Goal: Transaction & Acquisition: Purchase product/service

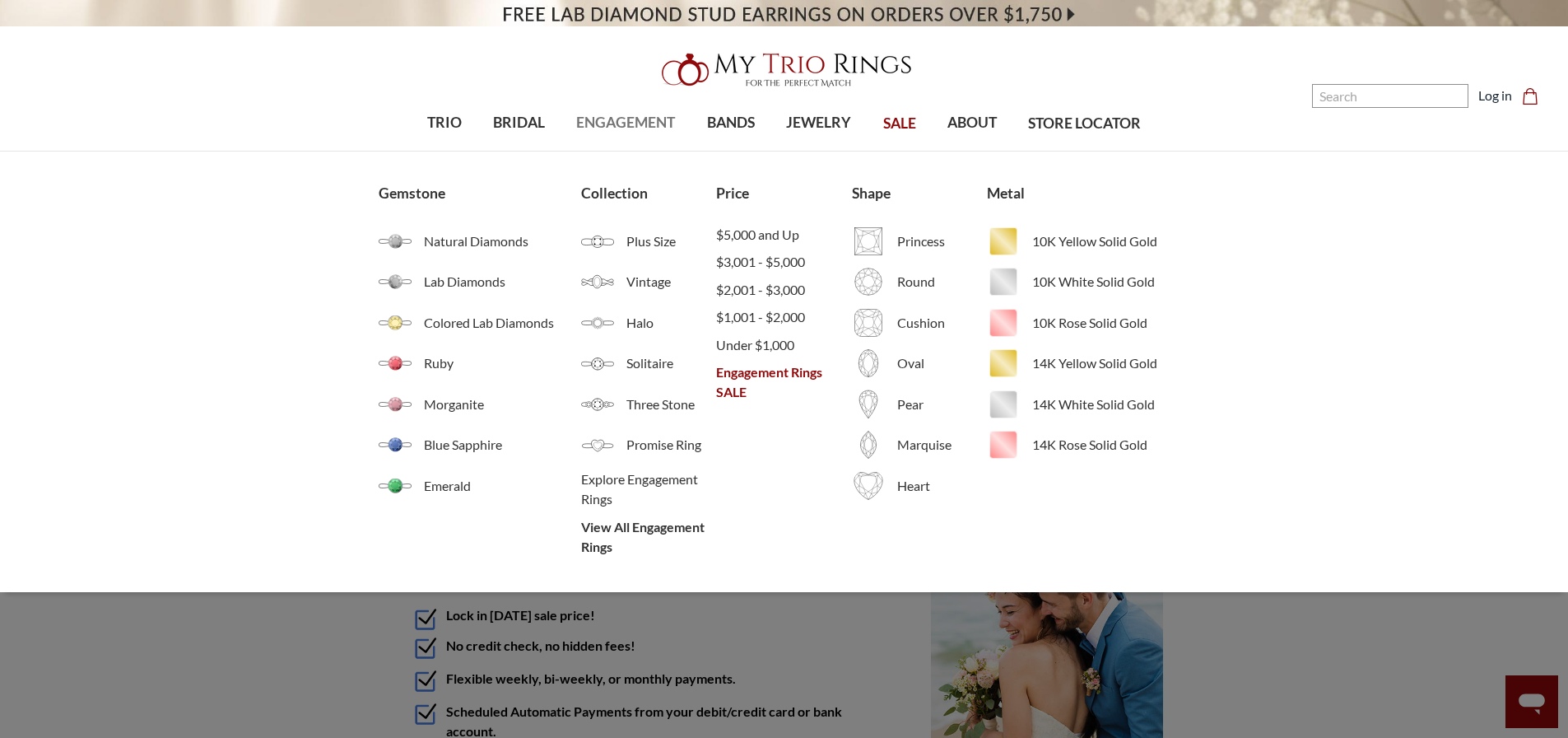
click at [615, 116] on span "ENGAGEMENT" at bounding box center [625, 123] width 99 height 21
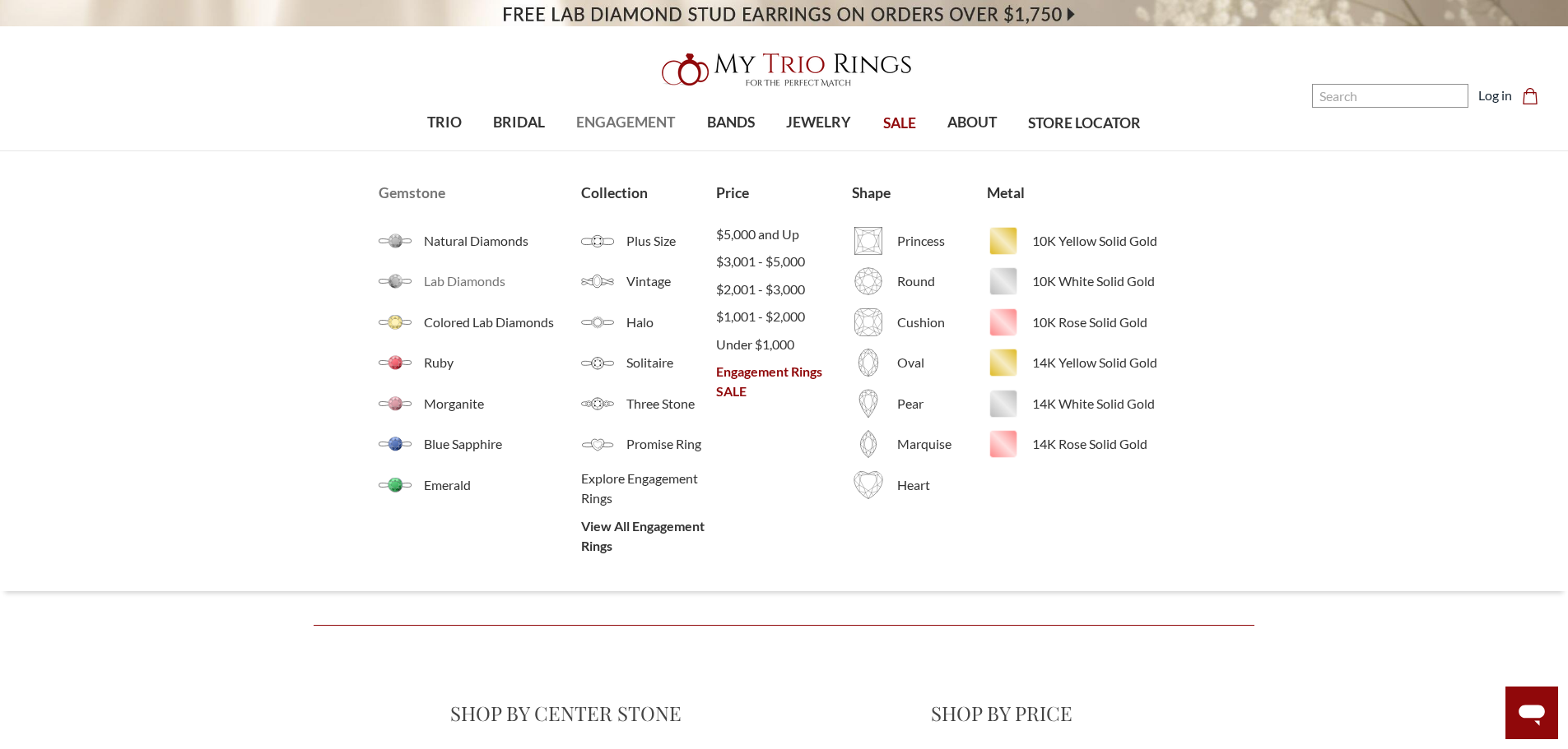
click at [462, 278] on span "Lab Diamonds" at bounding box center [502, 282] width 157 height 19
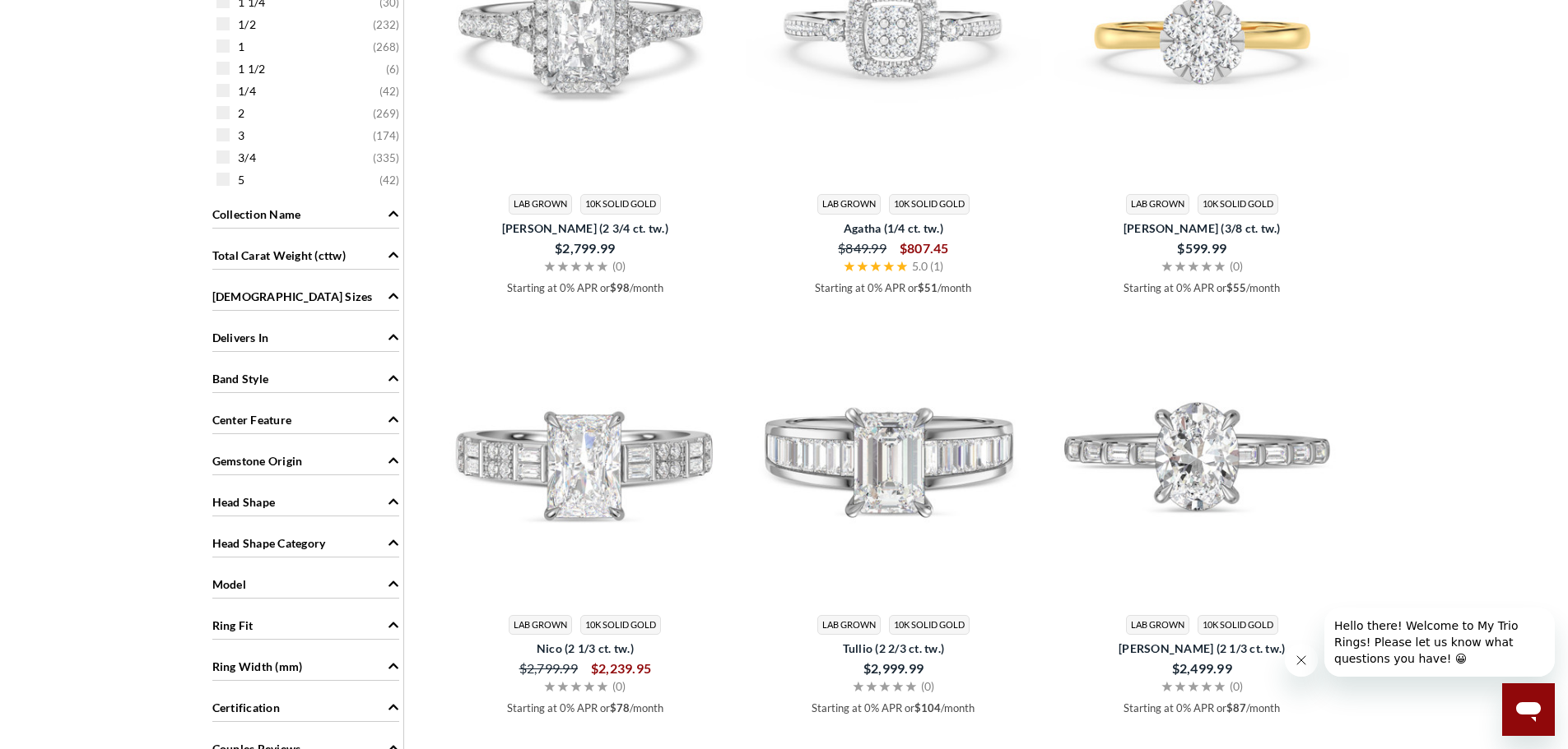
scroll to position [1069, 0]
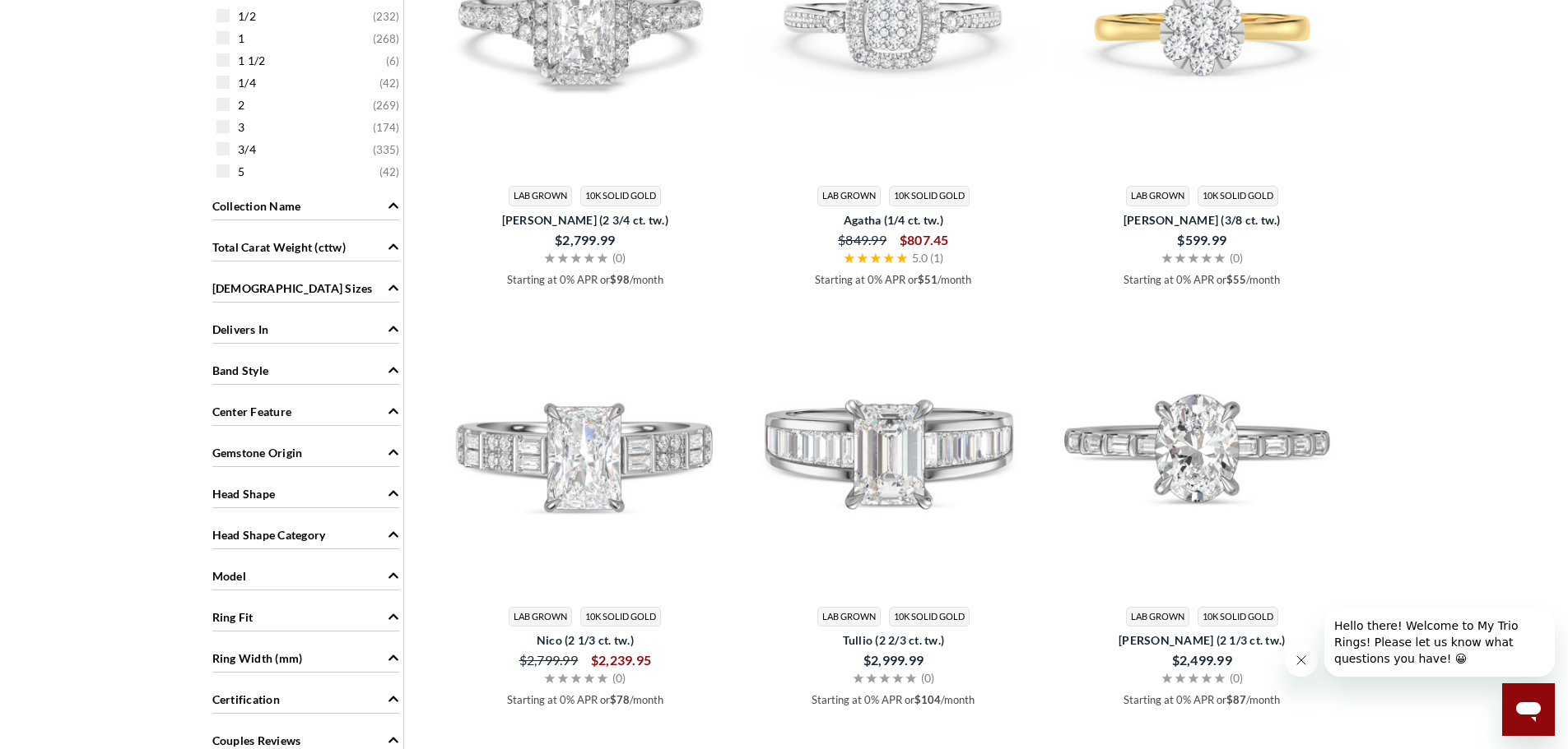
click at [298, 277] on div "[DEMOGRAPHIC_DATA] Sizes" at bounding box center [305, 287] width 187 height 31
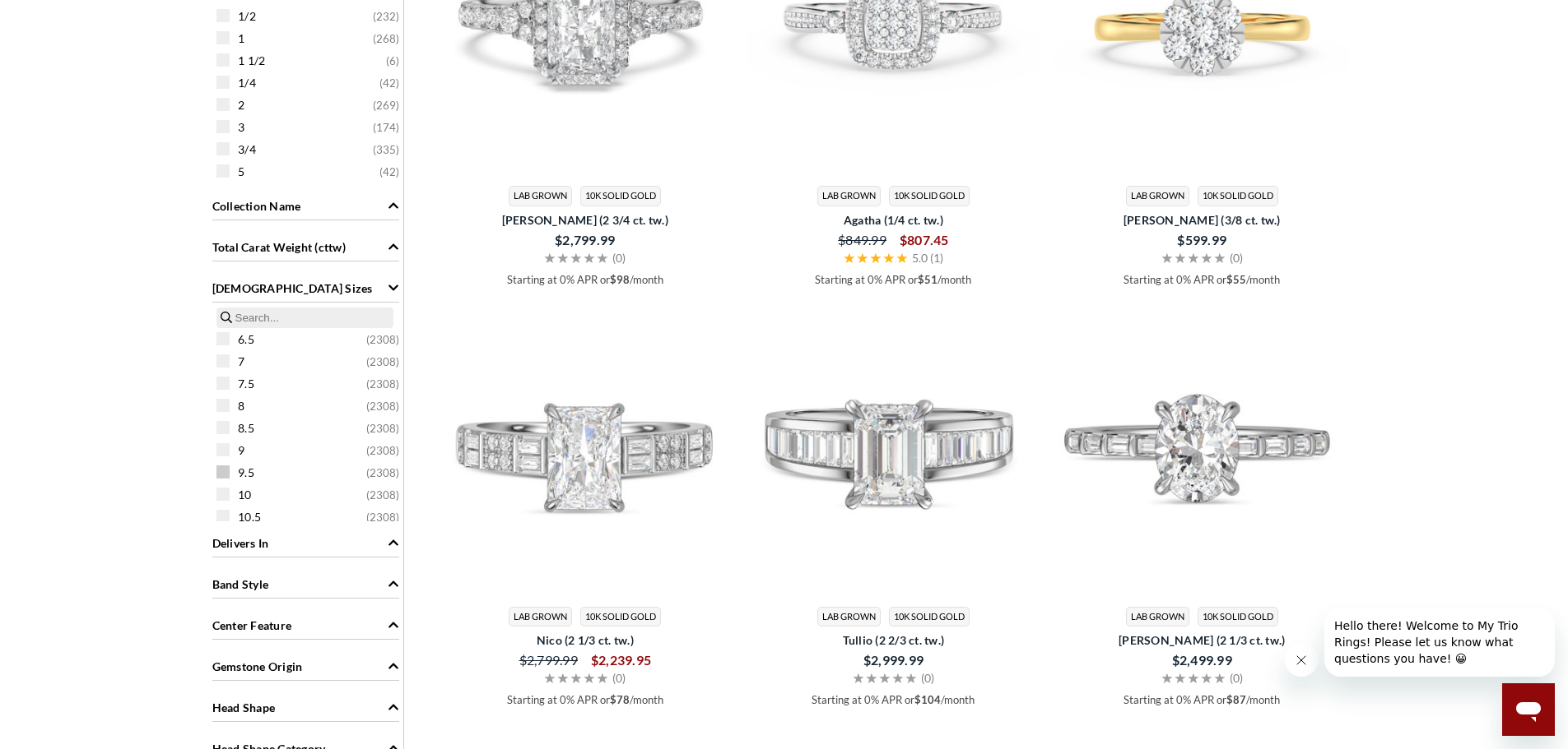
scroll to position [165, 0]
click at [239, 381] on span "7.5" at bounding box center [246, 377] width 16 height 16
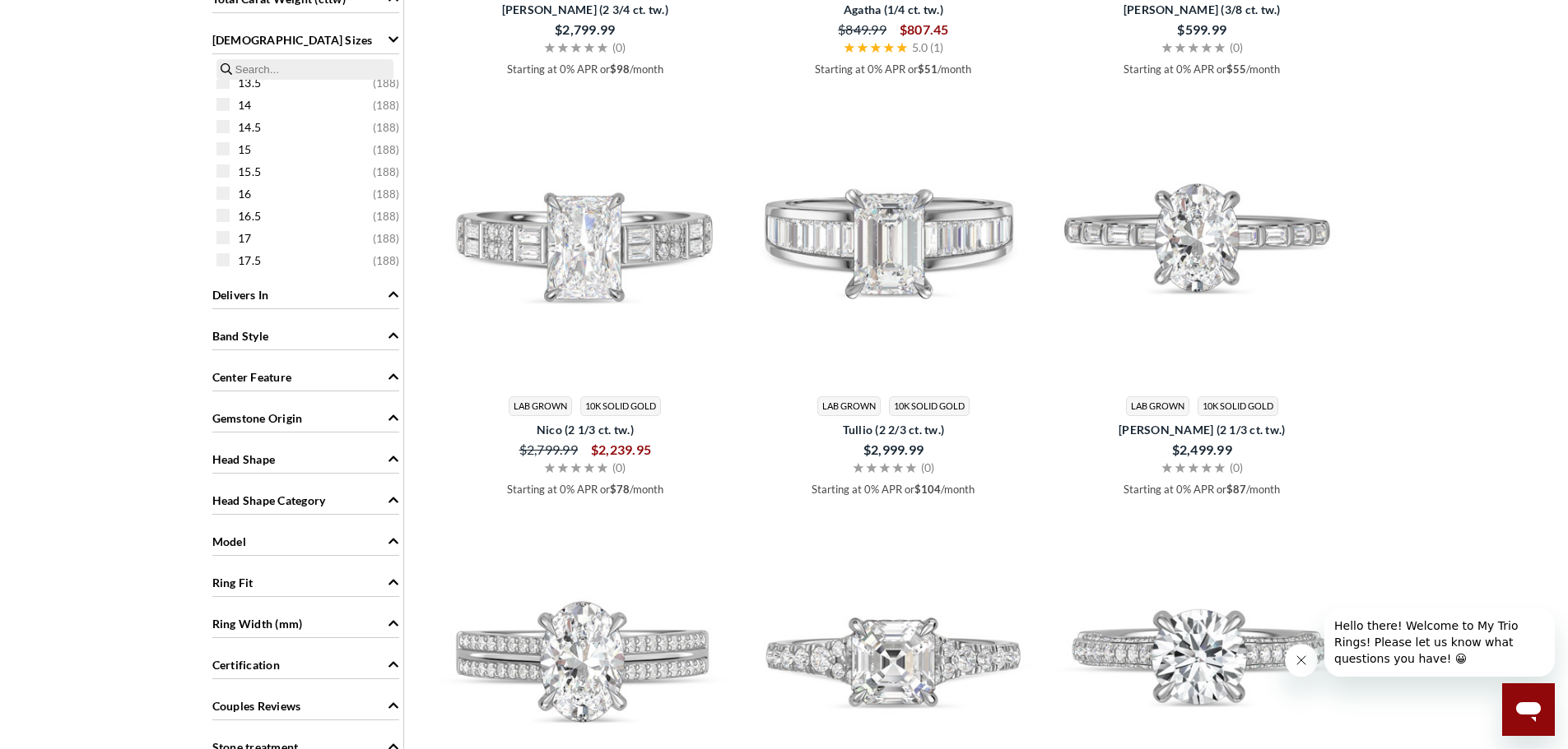
scroll to position [1400, 0]
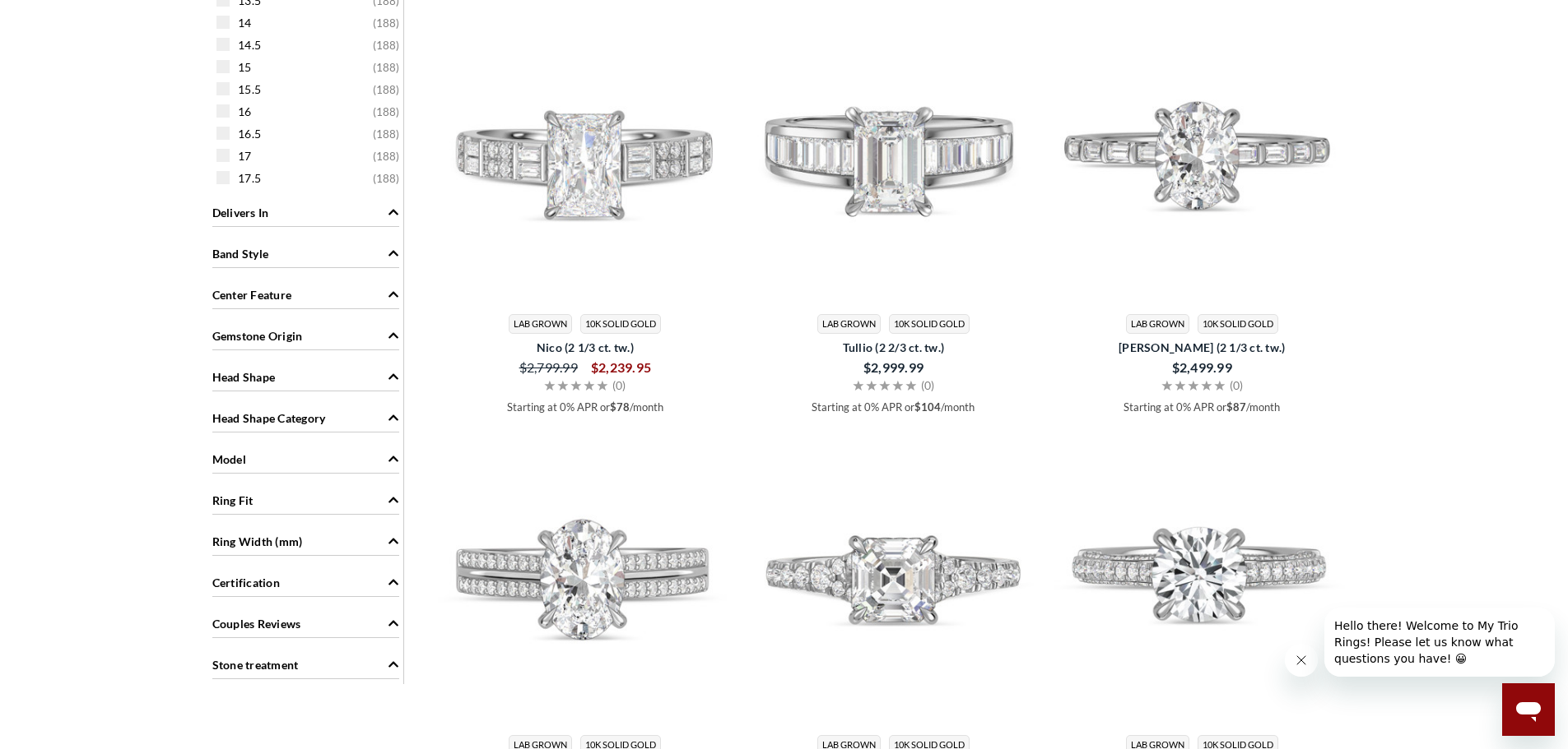
click at [311, 373] on div "Head Shape" at bounding box center [305, 375] width 187 height 31
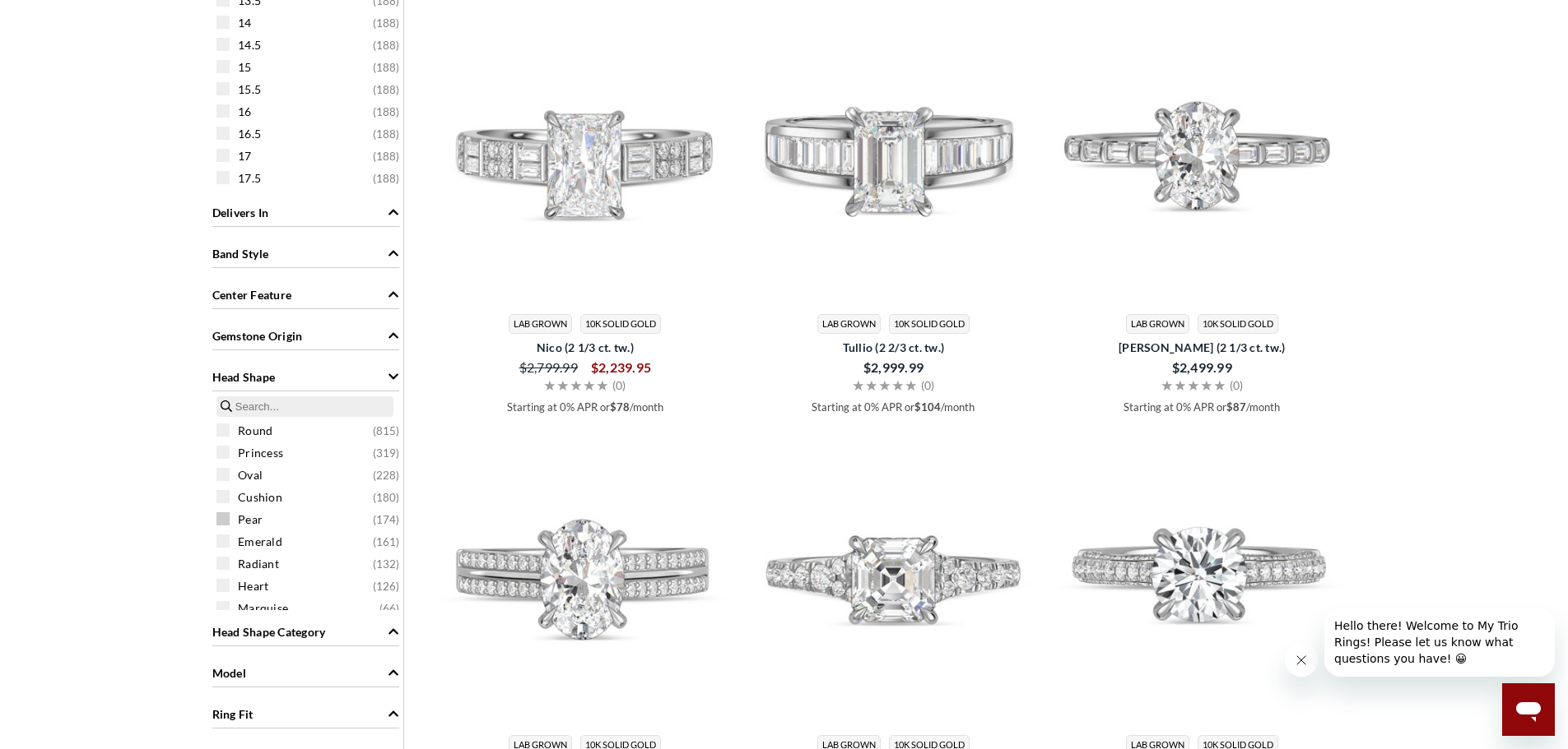
click at [269, 518] on span "Pear ( 174 )" at bounding box center [318, 520] width 162 height 16
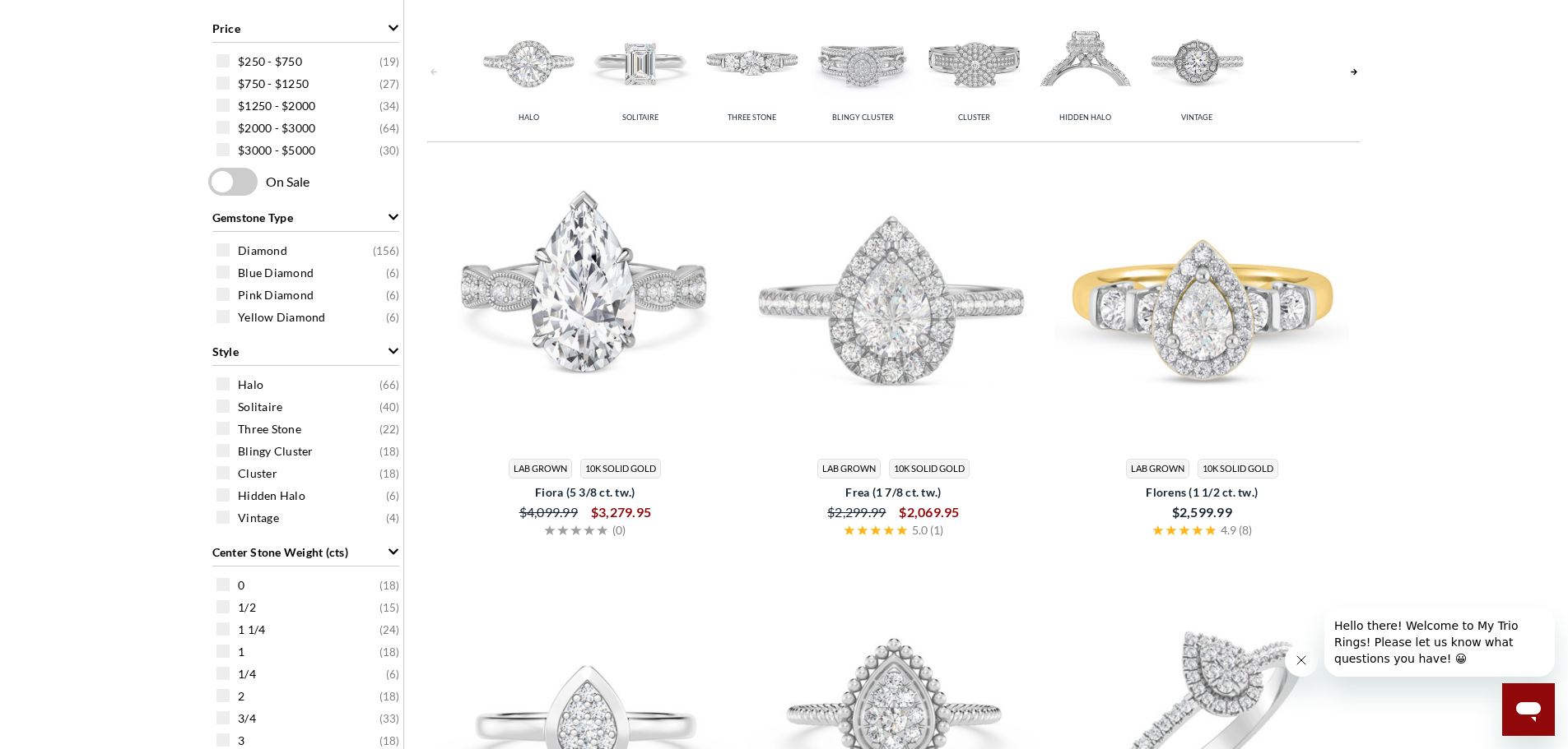
scroll to position [742, 0]
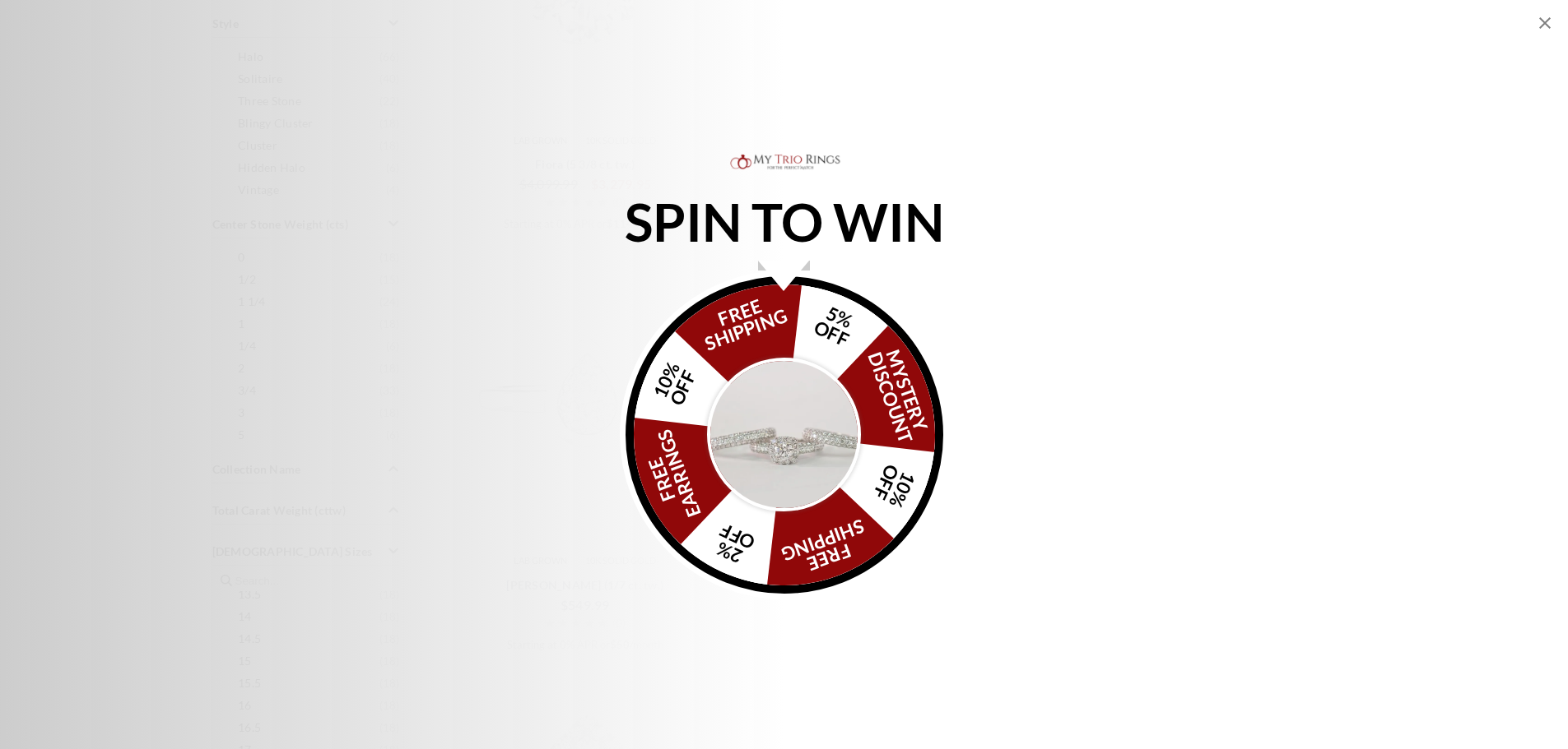
click at [775, 425] on img "Alia popup" at bounding box center [784, 435] width 155 height 155
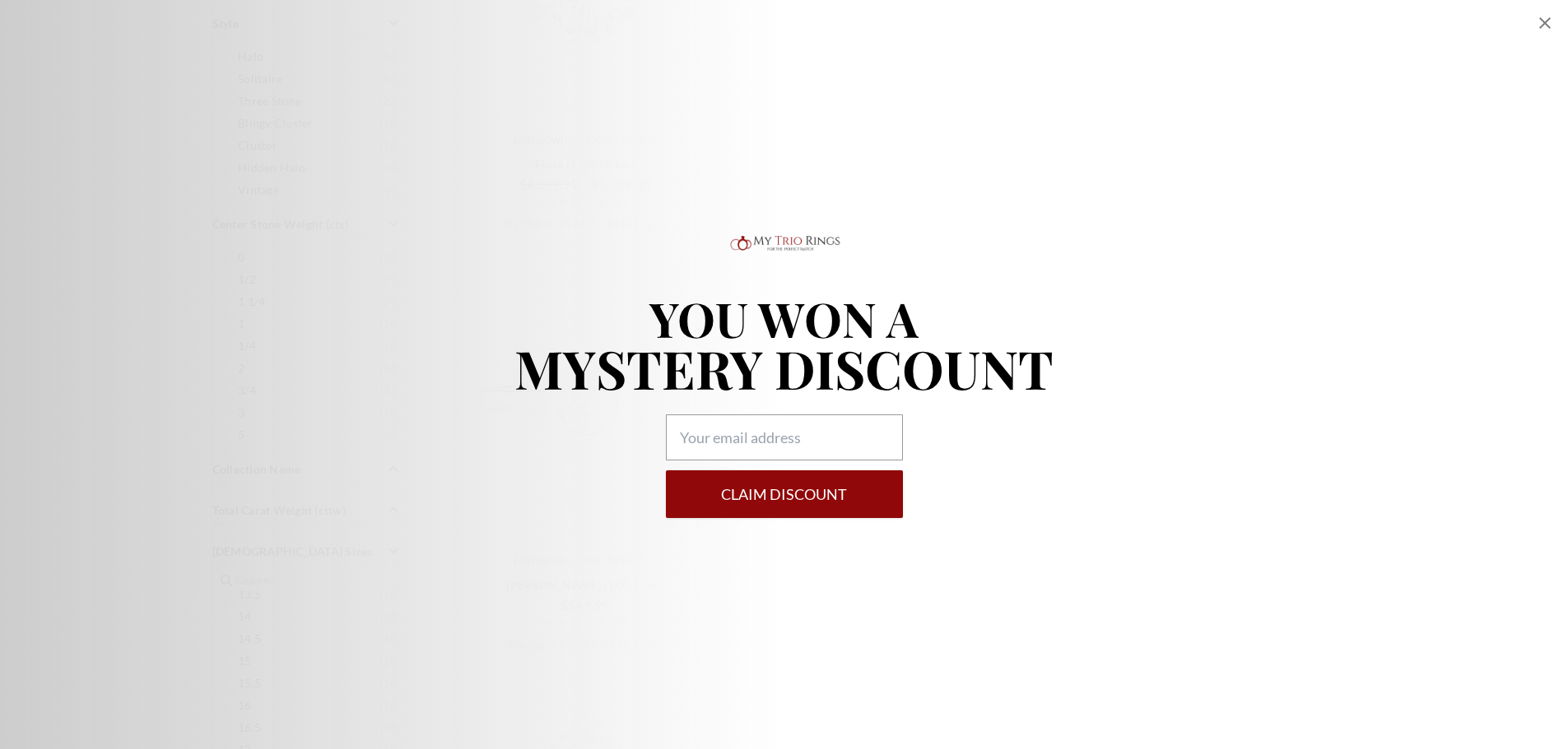
click at [1553, 19] on icon "Close popup" at bounding box center [1544, 23] width 19 height 19
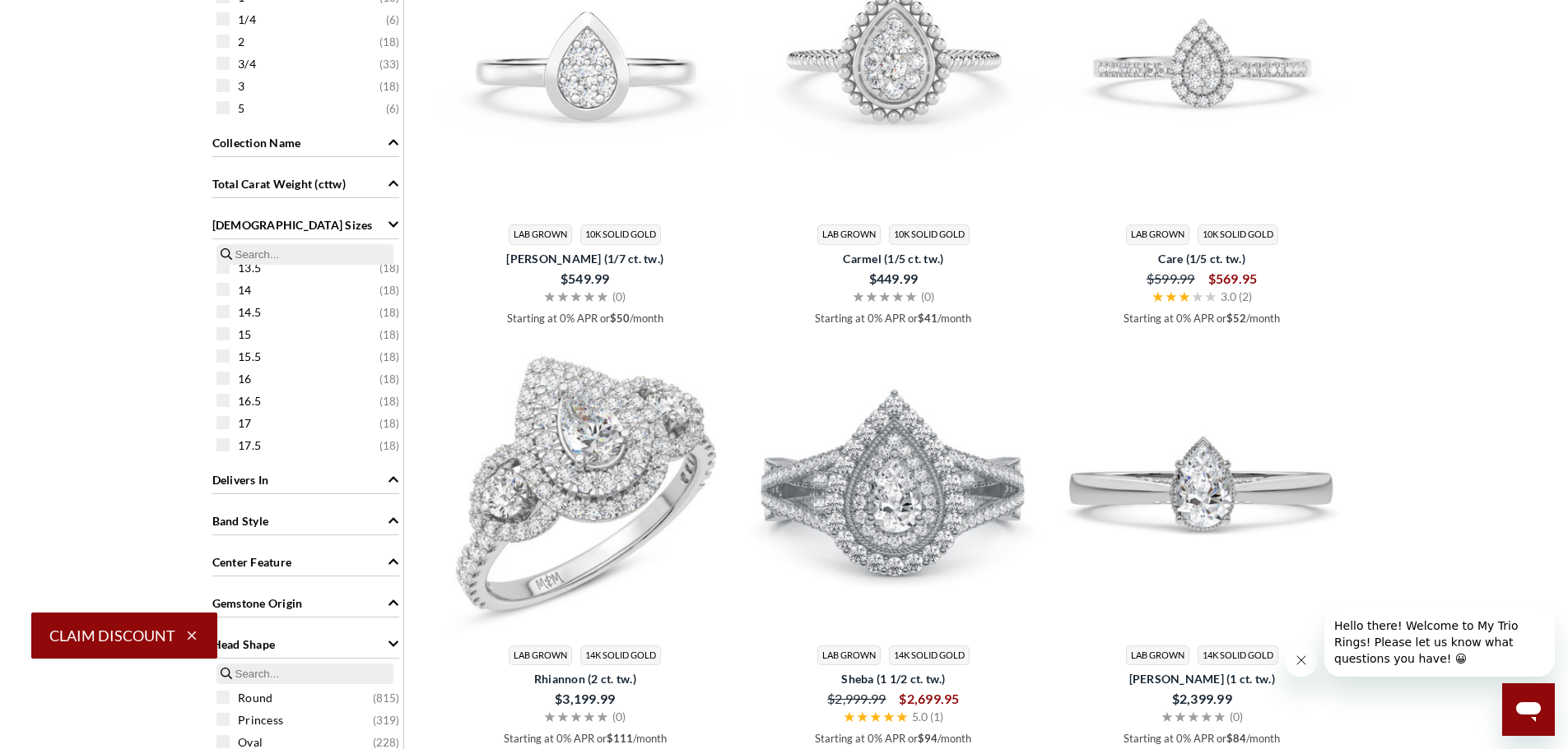
scroll to position [1071, 0]
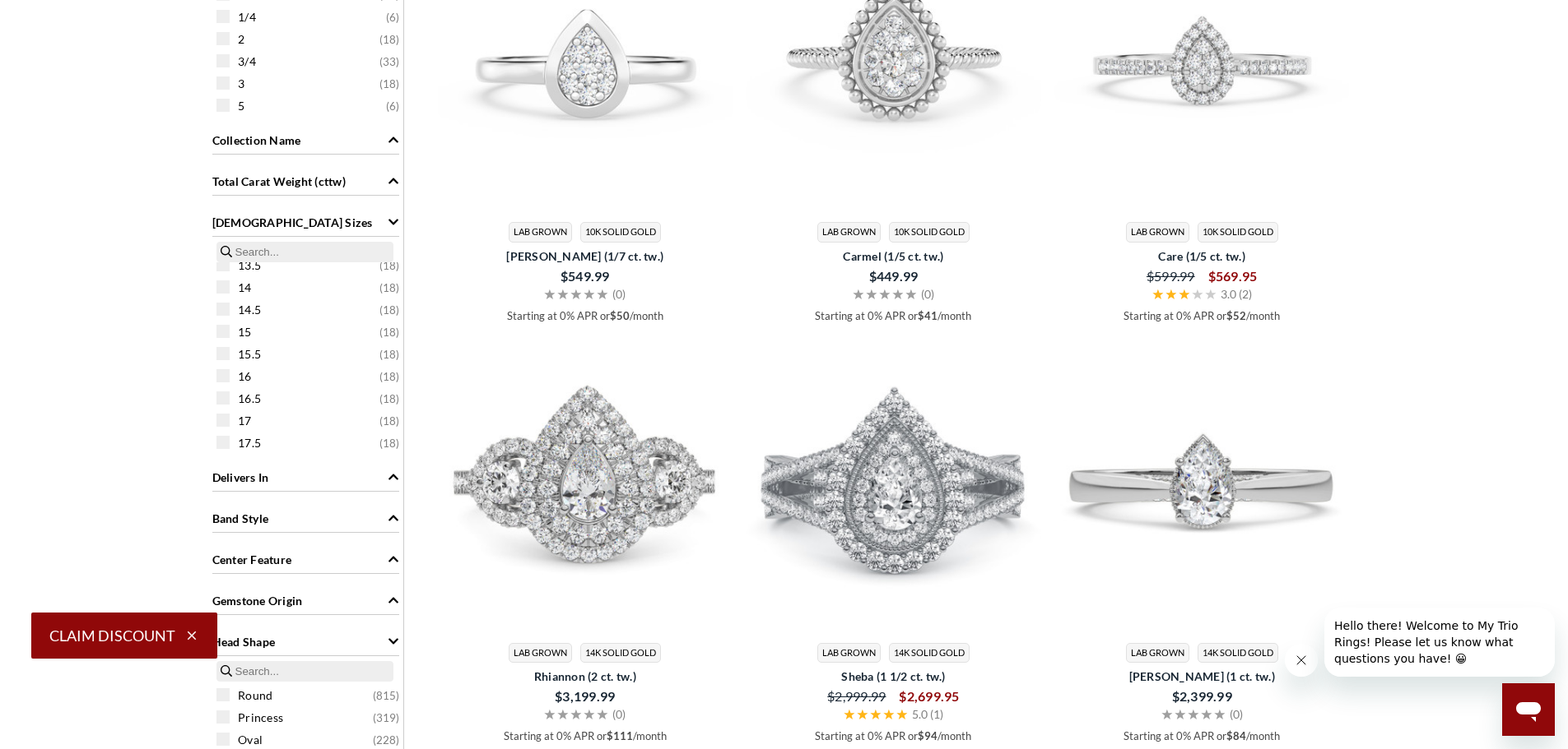
click at [395, 221] on icon "Ladies Sizes" at bounding box center [393, 223] width 12 height 12
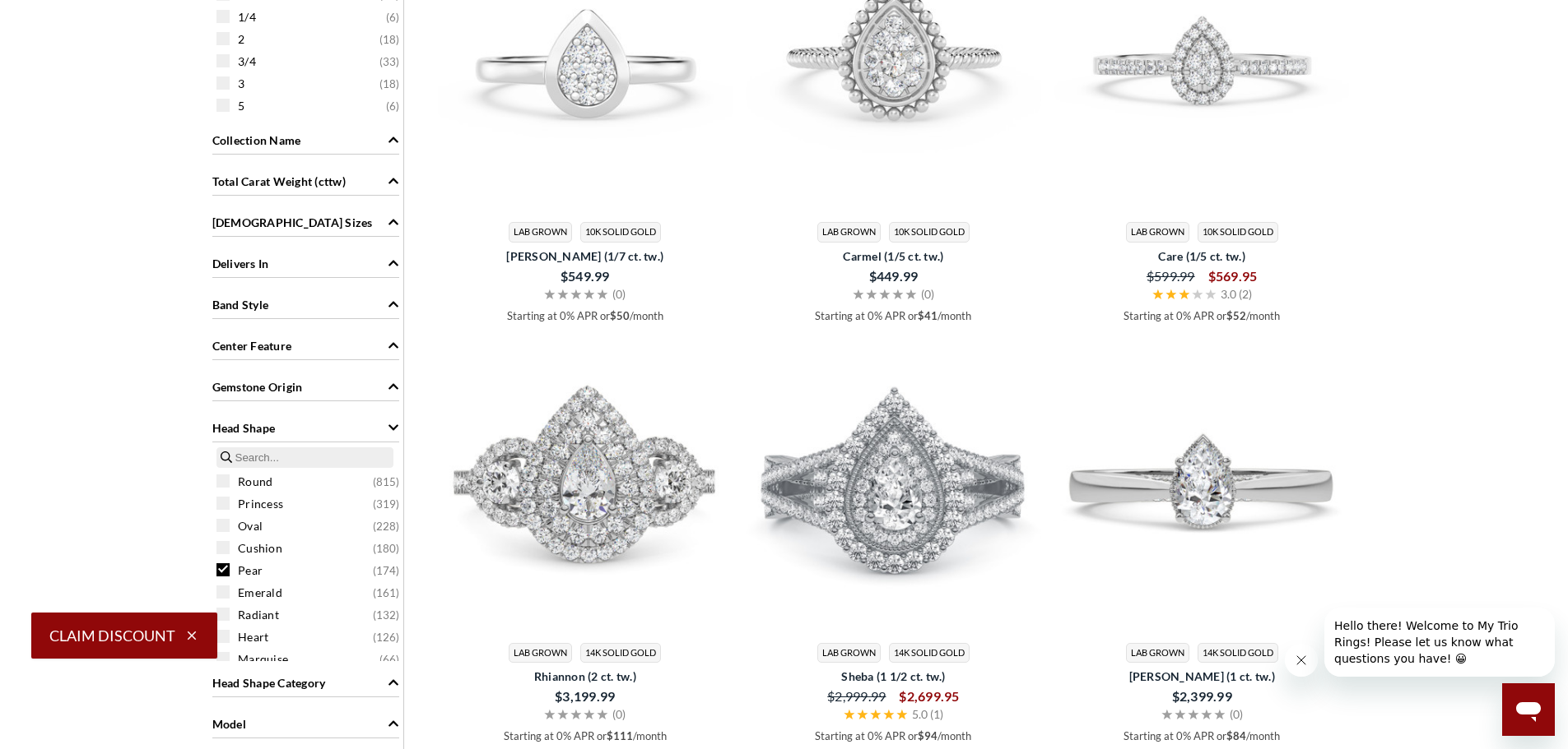
click at [420, 177] on div "Search Within Results Price $250 - $750 ( 19 ) $750 - $1250 ( 27 ) $1250 - $200…" at bounding box center [784, 541] width 1152 height 2527
click at [407, 178] on div "Search Within Results Price $250 - $750 ( 19 ) $750 - $1250 ( 27 ) $1250 - $200…" at bounding box center [784, 541] width 1152 height 2527
click at [404, 178] on div "Search Within Results Price $250 - $750 ( 19 ) $750 - $1250 ( 27 ) $1250 - $200…" at bounding box center [306, 113] width 196 height 1671
click at [387, 178] on span "Total Carat Weight (cttw)" at bounding box center [393, 182] width 12 height 17
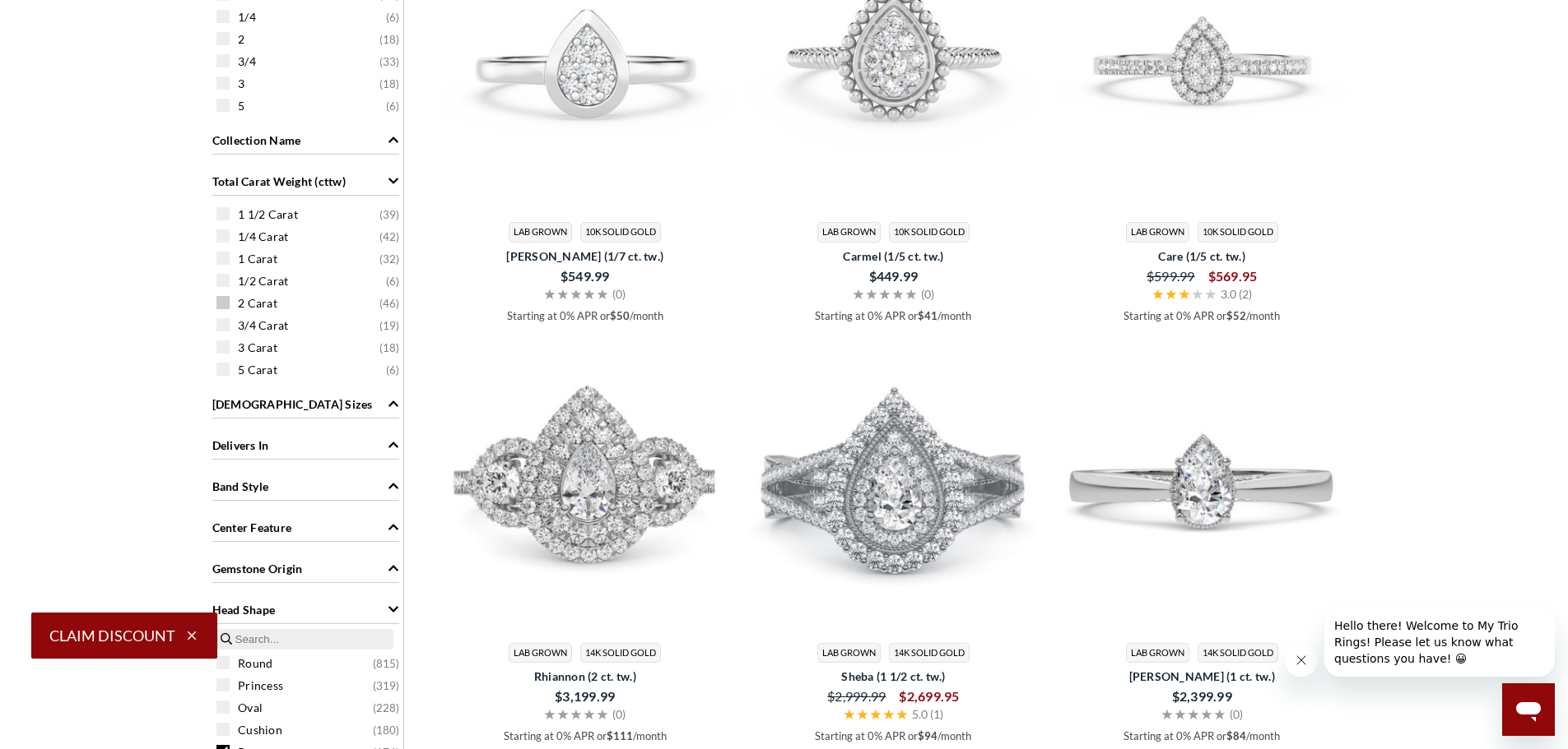
click at [255, 304] on span "2 Carat" at bounding box center [257, 303] width 40 height 16
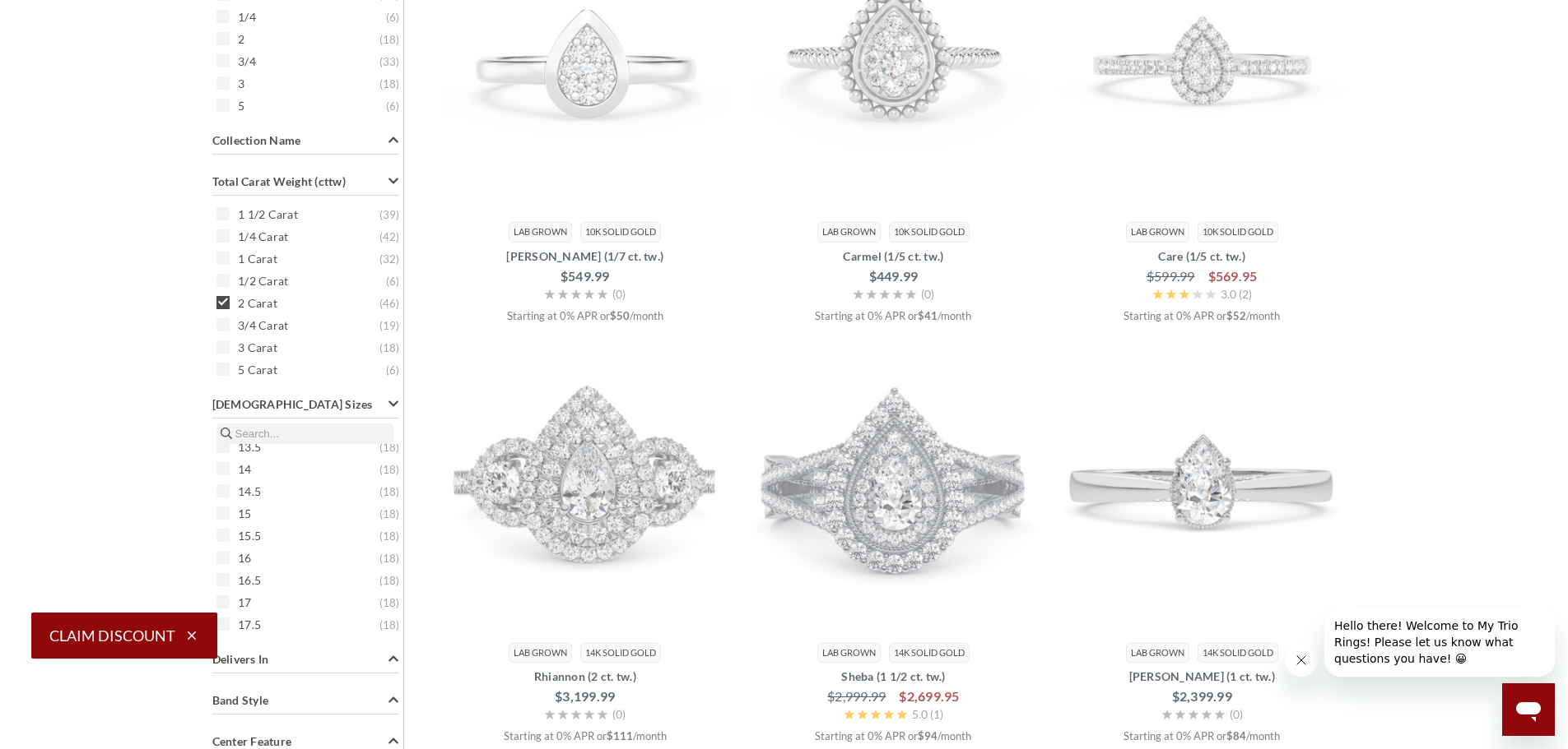
scroll to position [331, 0]
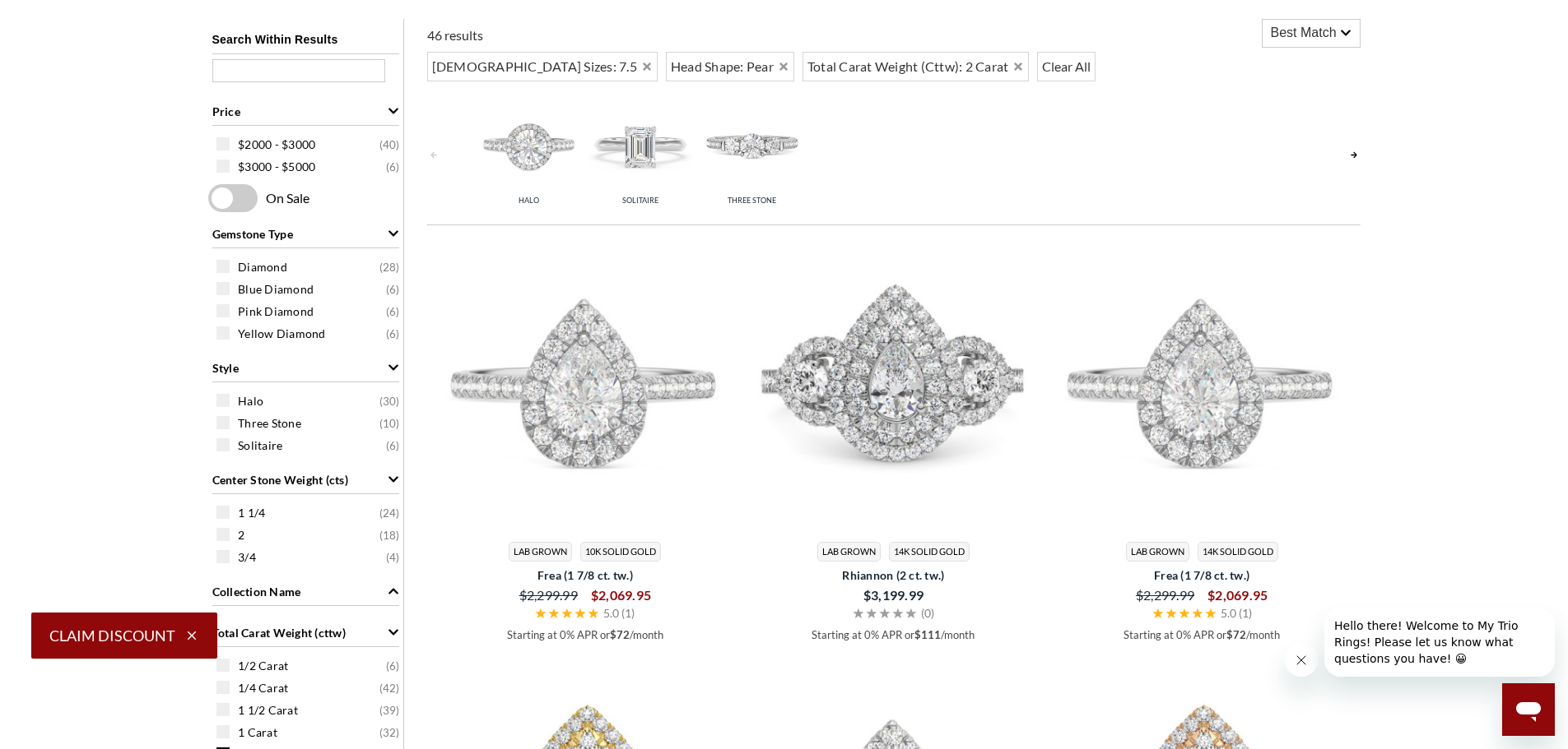
click at [1310, 24] on span "Best Match" at bounding box center [1304, 33] width 66 height 19
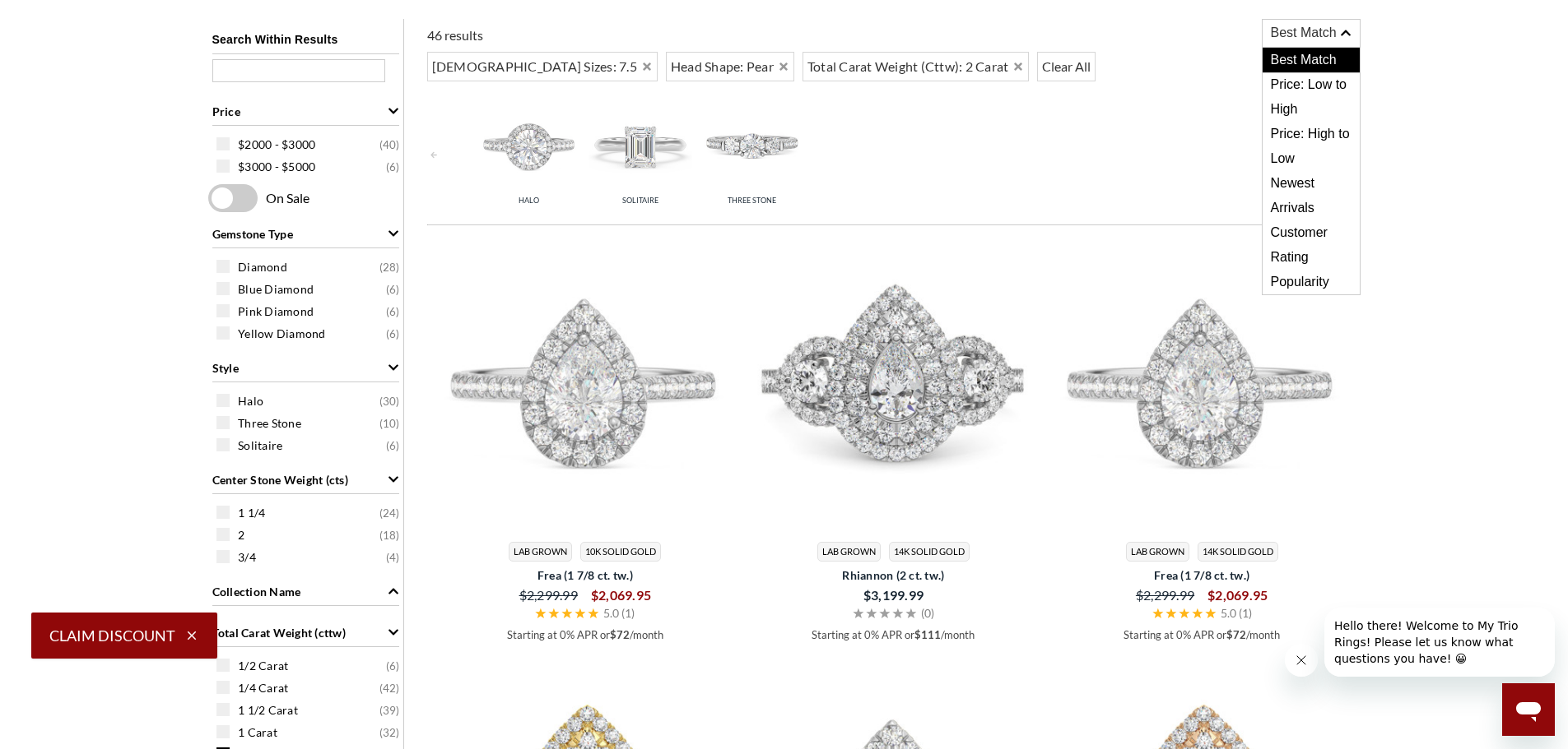
click at [1315, 90] on span "Price: Low to High" at bounding box center [1311, 97] width 97 height 49
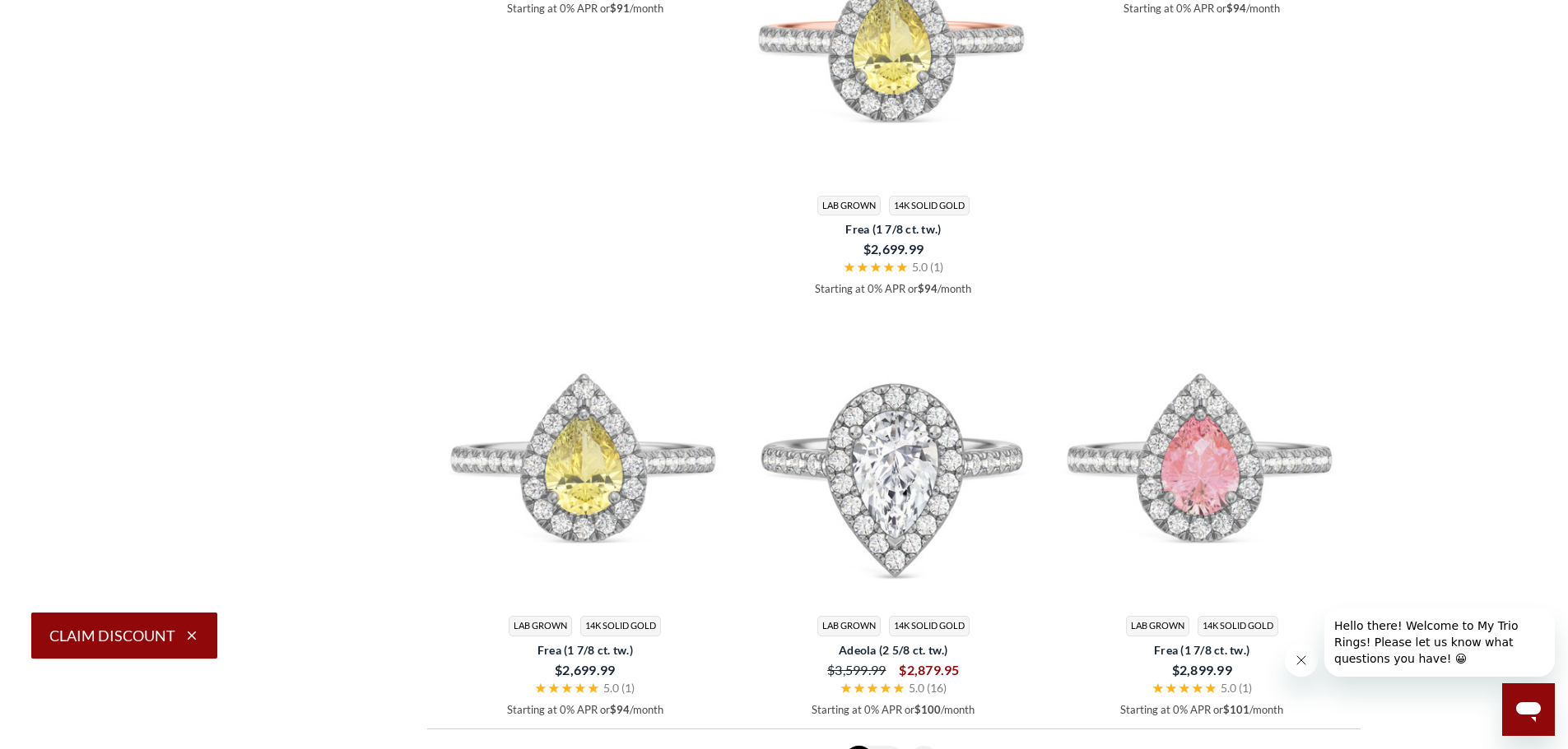
scroll to position [4115, 0]
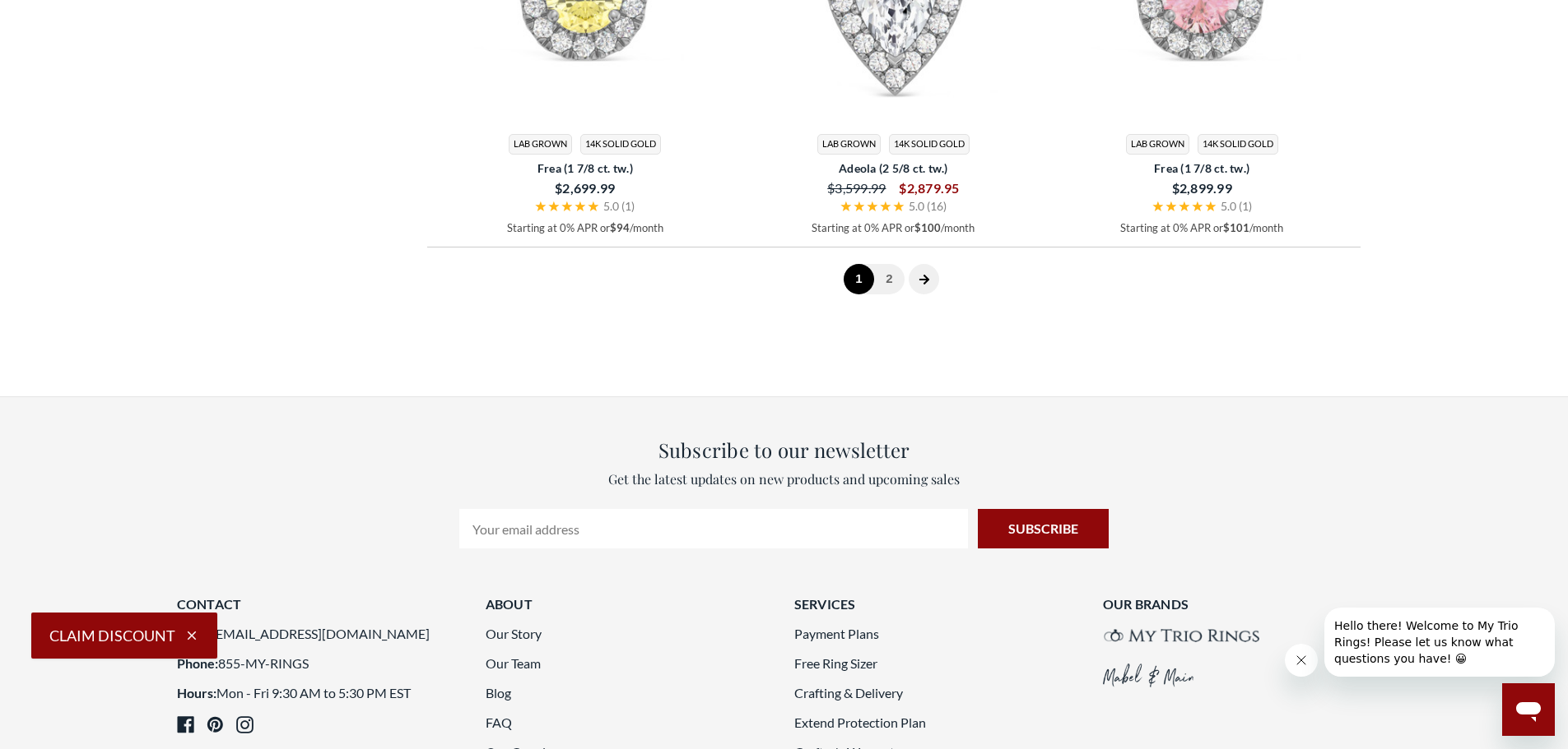
click at [897, 278] on link "2" at bounding box center [889, 279] width 30 height 30
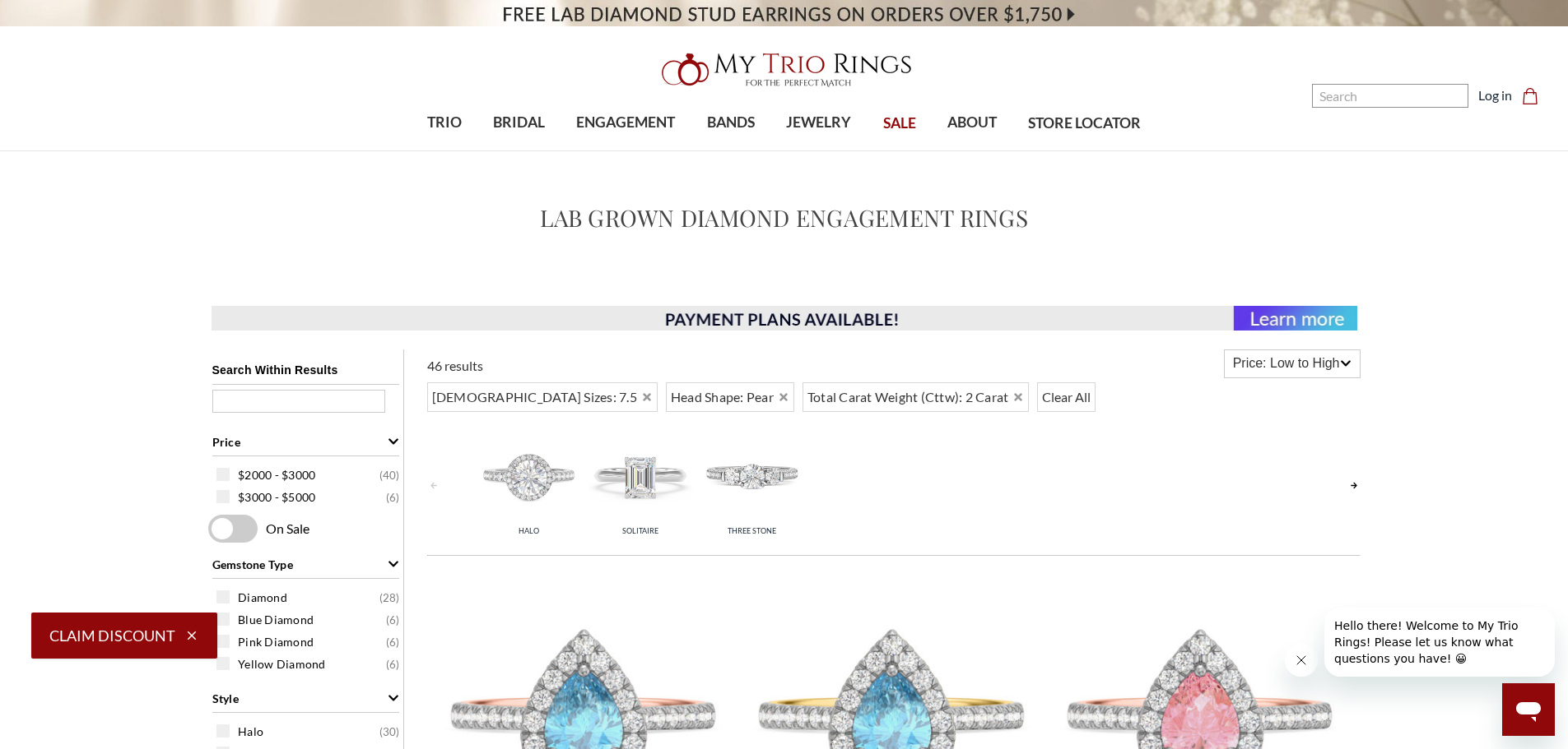
drag, startPoint x: 892, startPoint y: 501, endPoint x: 409, endPoint y: 189, distance: 575.0
